Goal: Find specific page/section: Find specific page/section

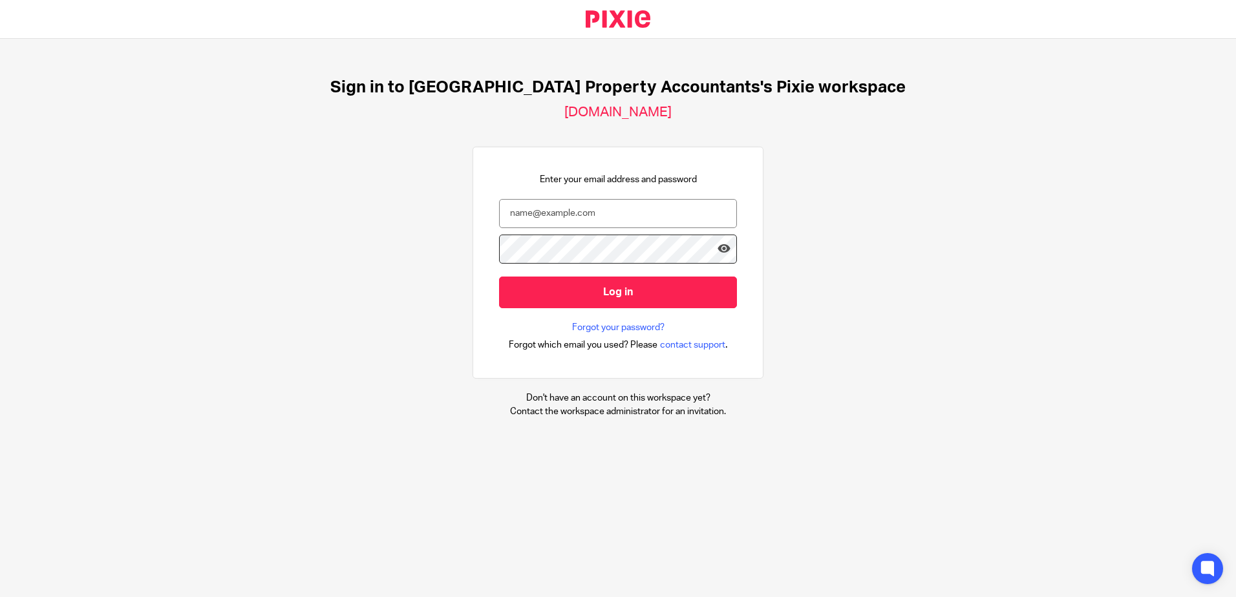
type input "satya@ukpa.co.uk"
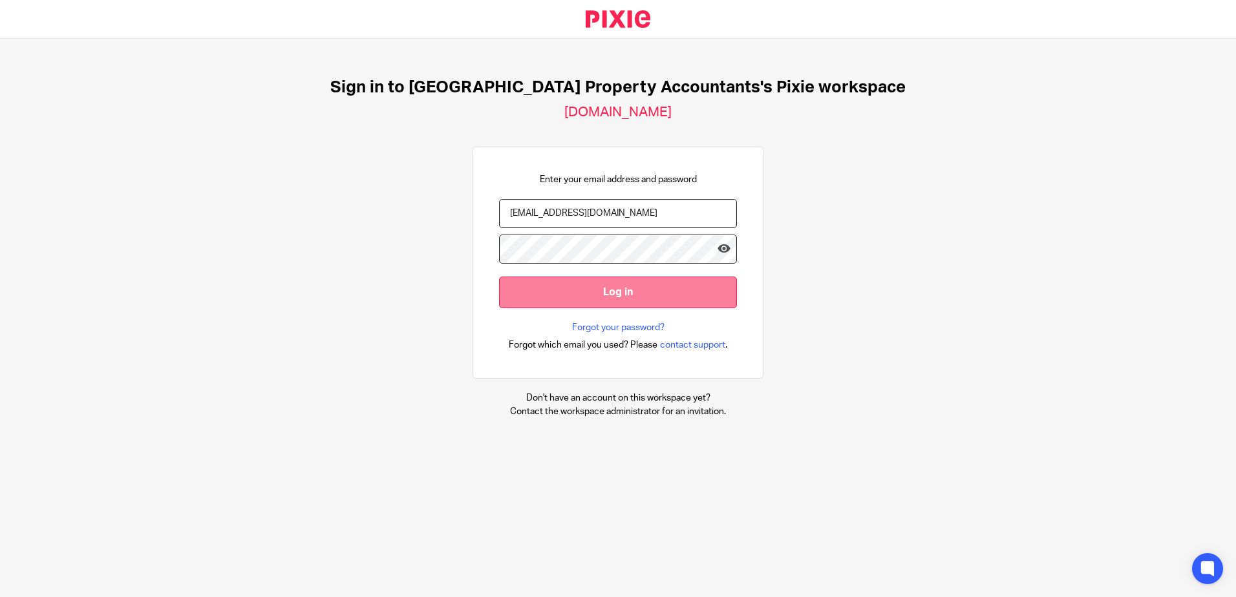
click at [629, 292] on input "Log in" at bounding box center [618, 293] width 238 height 32
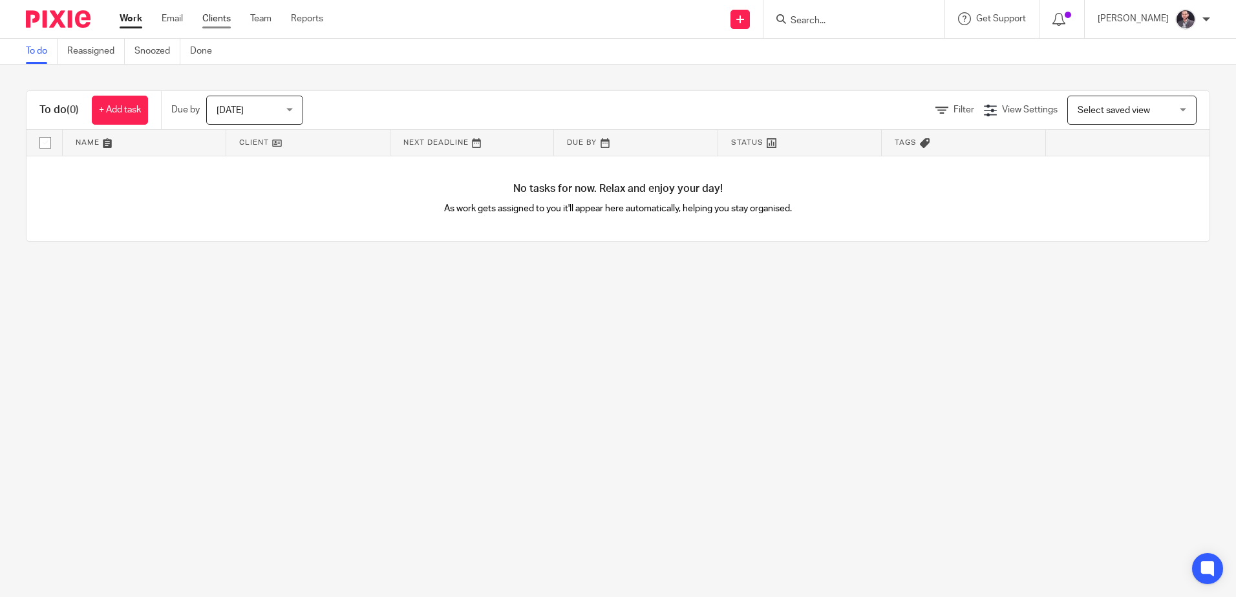
click at [219, 25] on link "Clients" at bounding box center [216, 18] width 28 height 13
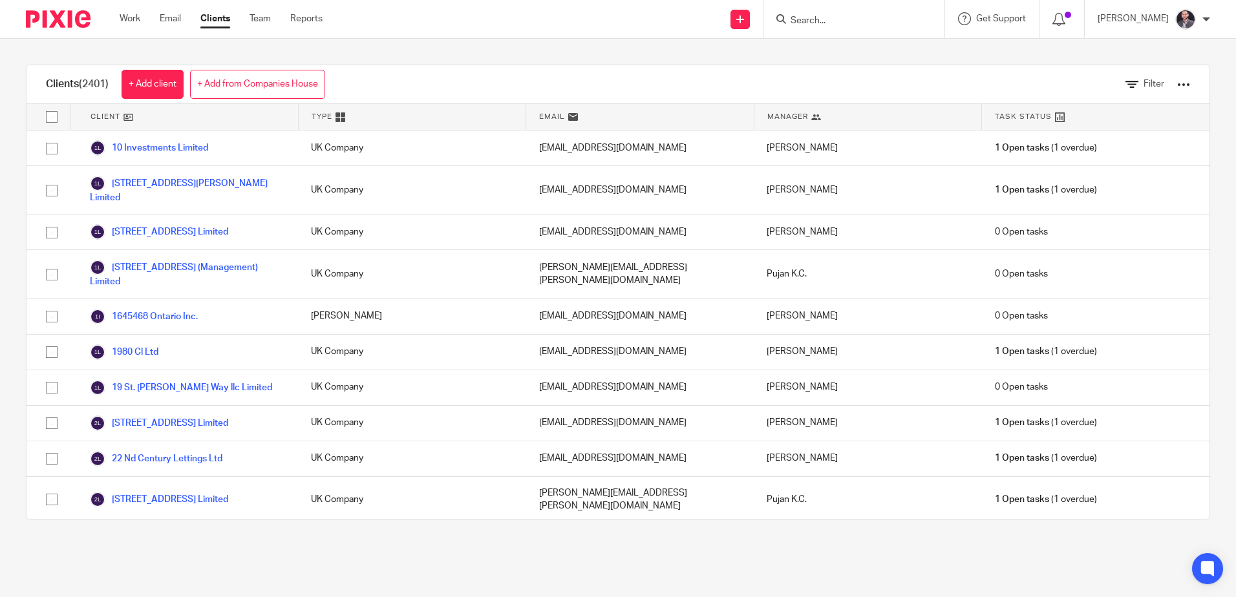
click at [850, 17] on input "Search" at bounding box center [847, 22] width 116 height 12
paste input "Lior Ravivo"
type input "Lior Ravivo"
click at [841, 56] on link at bounding box center [876, 56] width 179 height 30
